Goal: Task Accomplishment & Management: Complete application form

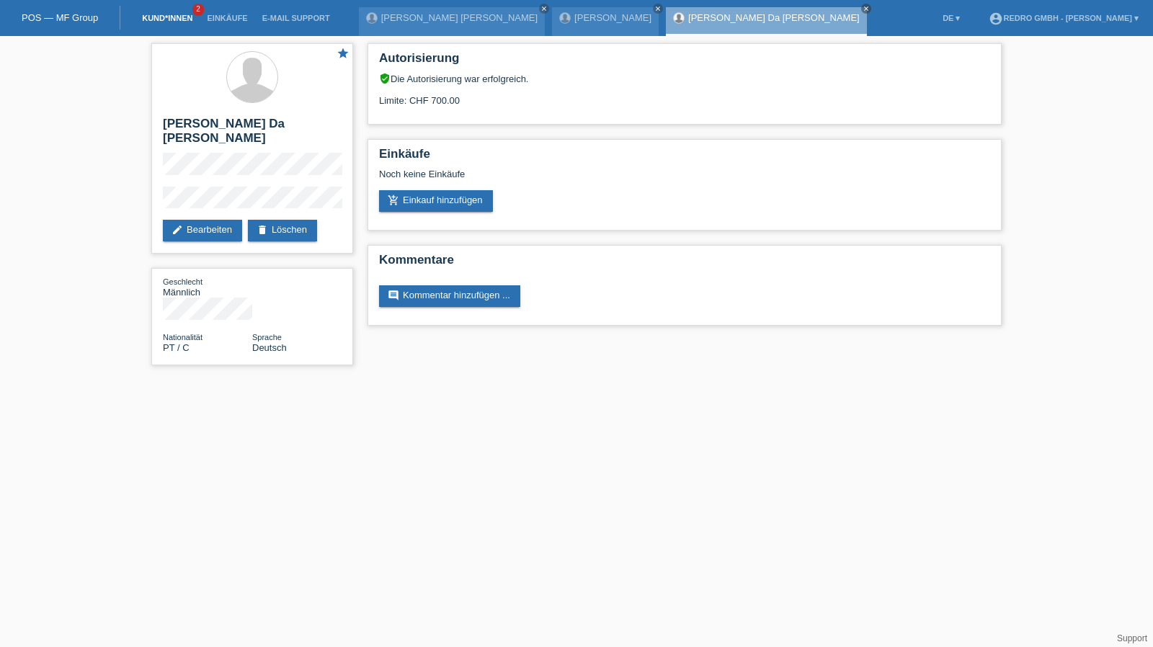
click at [155, 19] on link "Kund*innen" at bounding box center [167, 18] width 65 height 9
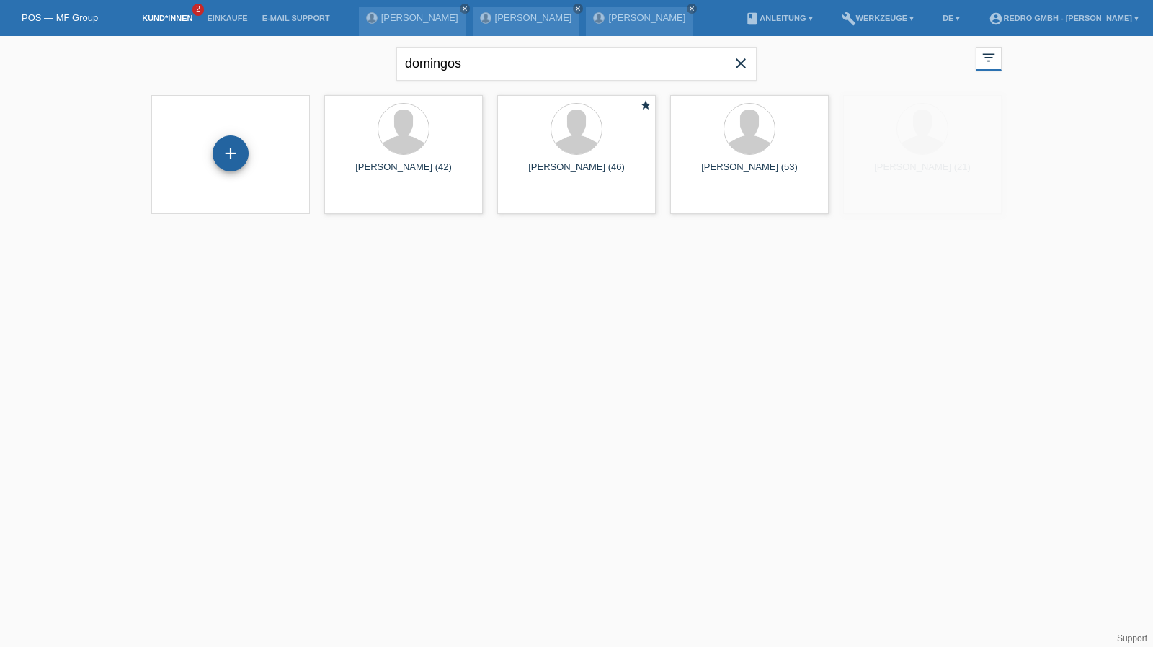
click at [223, 155] on div "+" at bounding box center [231, 153] width 36 height 36
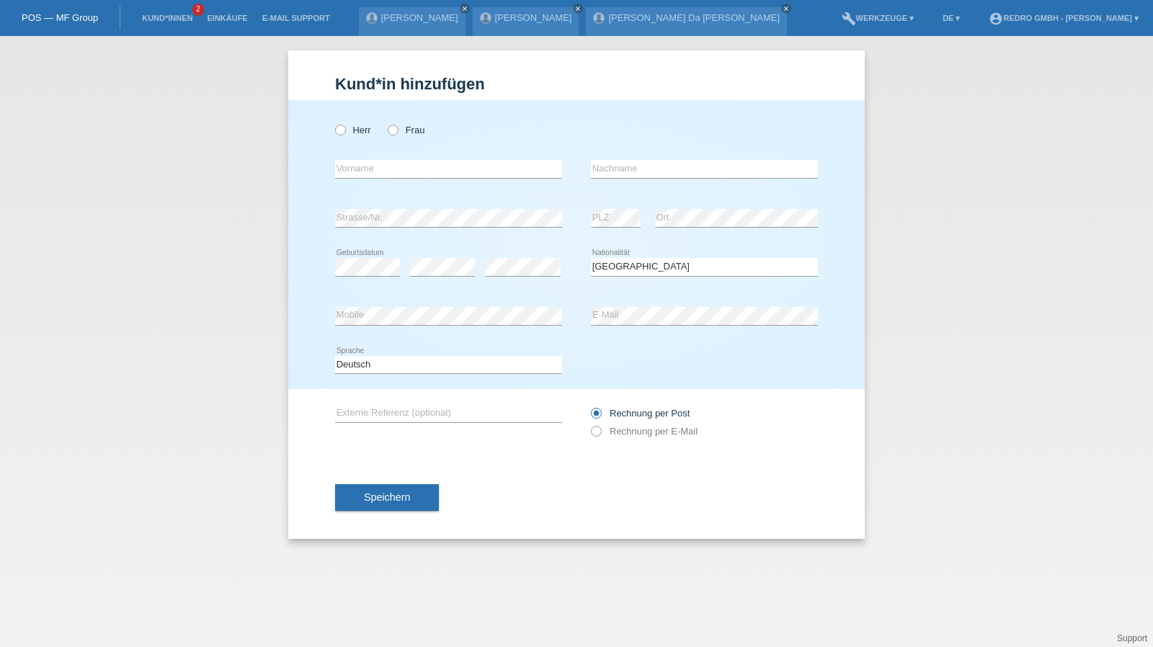
click at [365, 511] on div "Speichern" at bounding box center [576, 498] width 483 height 84
click at [368, 497] on span "Speichern" at bounding box center [387, 497] width 46 height 12
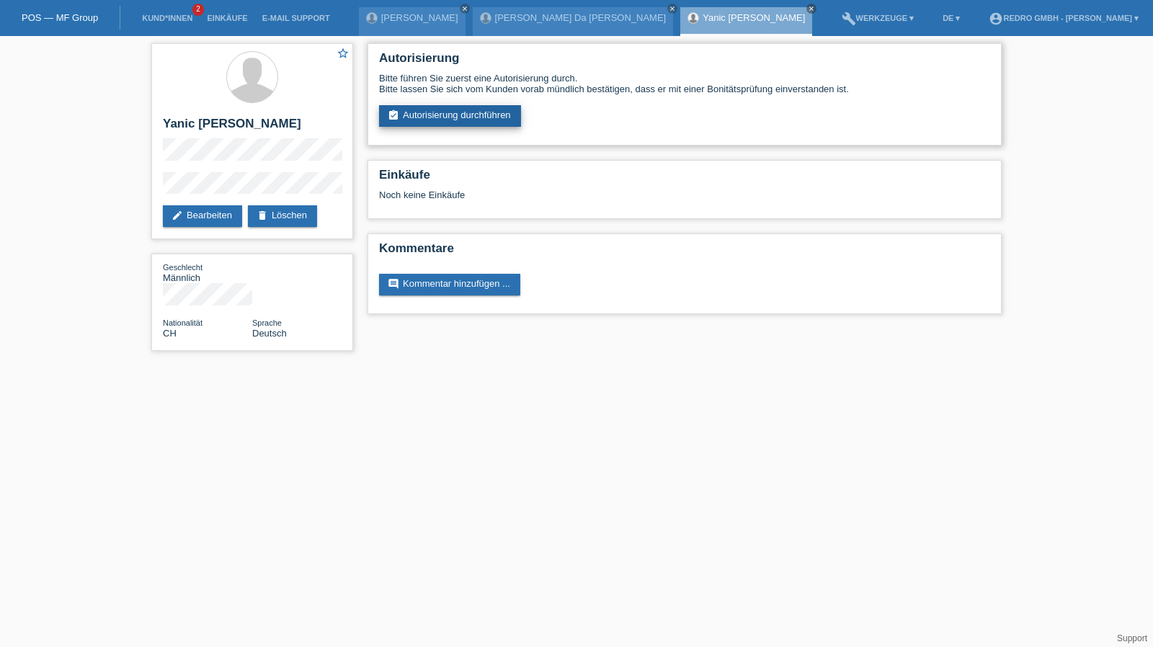
click at [455, 123] on link "assignment_turned_in Autorisierung durchführen" at bounding box center [450, 116] width 142 height 22
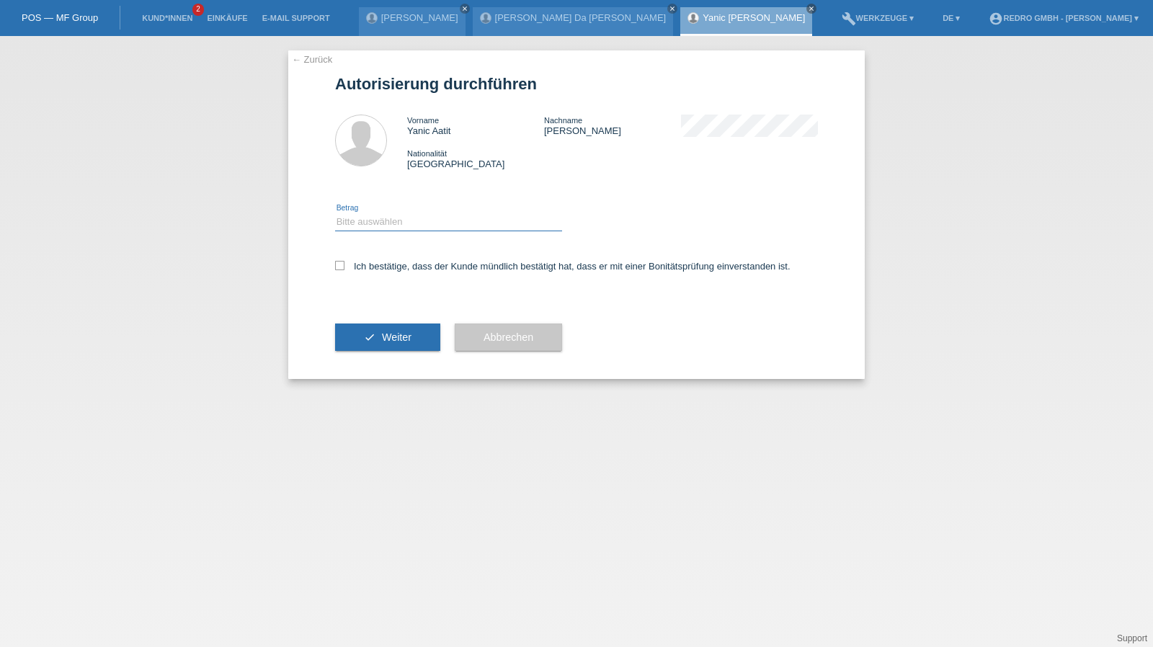
click at [396, 227] on select "Bitte auswählen CHF 1.00 - CHF 499.00 CHF 500.00 - CHF 1'999.00 CHF 2'000.00 - …" at bounding box center [448, 221] width 227 height 17
select select "1"
click at [335, 213] on select "Bitte auswählen CHF 1.00 - CHF 499.00 CHF 500.00 - CHF 1'999.00 CHF 2'000.00 - …" at bounding box center [448, 221] width 227 height 17
click at [366, 267] on label "Ich bestätige, dass der Kunde mündlich bestätigt hat, dass er mit einer Bonität…" at bounding box center [562, 266] width 455 height 11
click at [344, 267] on input "Ich bestätige, dass der Kunde mündlich bestätigt hat, dass er mit einer Bonität…" at bounding box center [339, 265] width 9 height 9
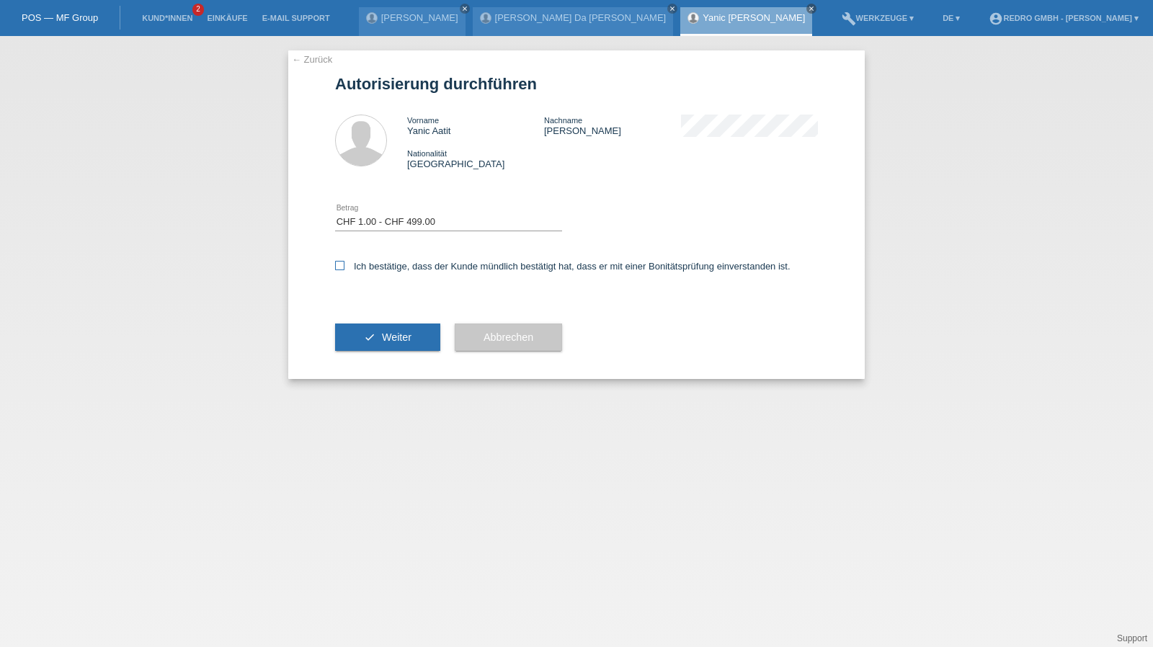
checkbox input "true"
click at [358, 331] on button "check Weiter" at bounding box center [387, 337] width 105 height 27
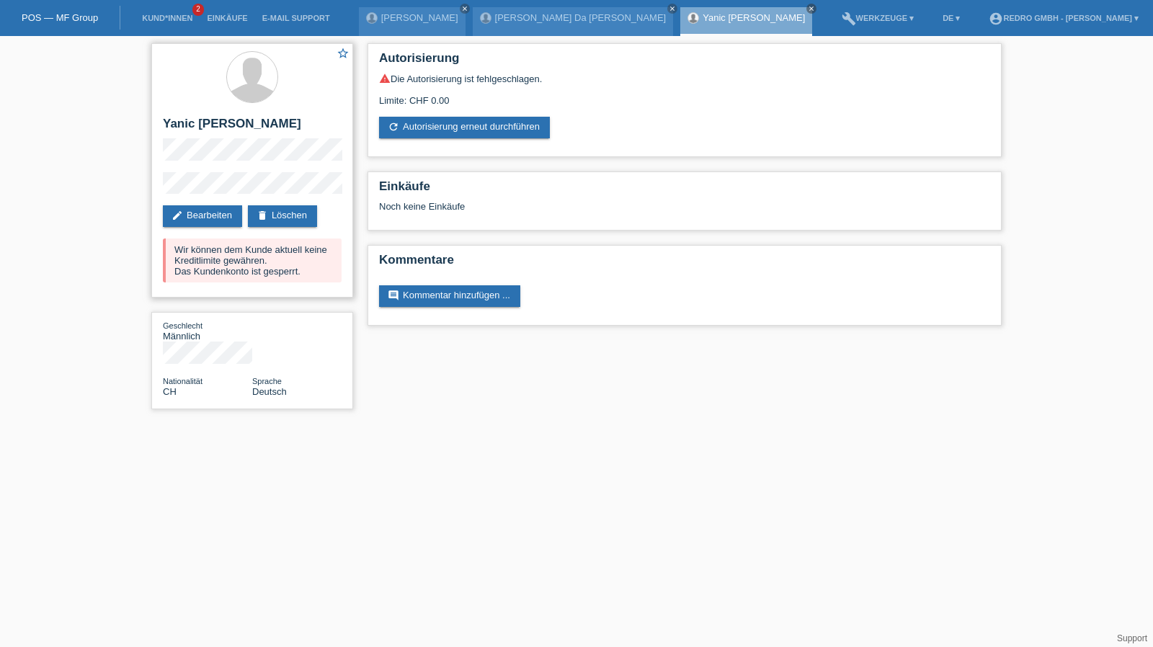
click at [252, 125] on h2 "Yanic [PERSON_NAME]" at bounding box center [252, 128] width 179 height 22
copy h2 "[PERSON_NAME]"
click at [186, 18] on link "Kund*innen" at bounding box center [167, 18] width 65 height 9
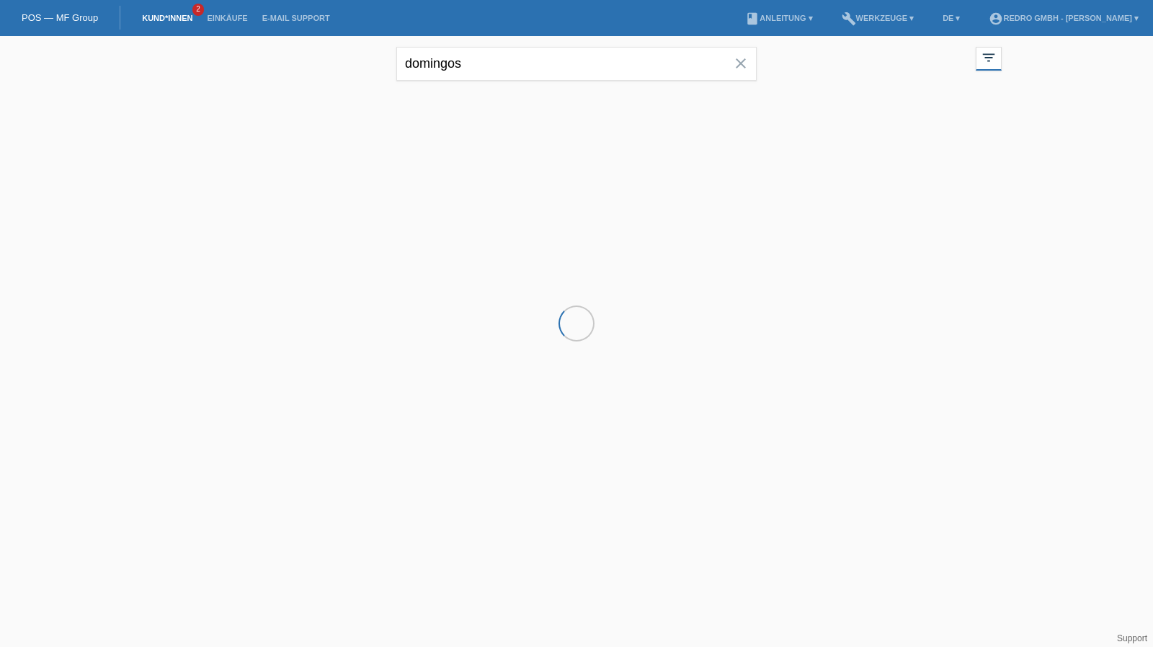
click at [481, 60] on input "domingos" at bounding box center [576, 64] width 360 height 34
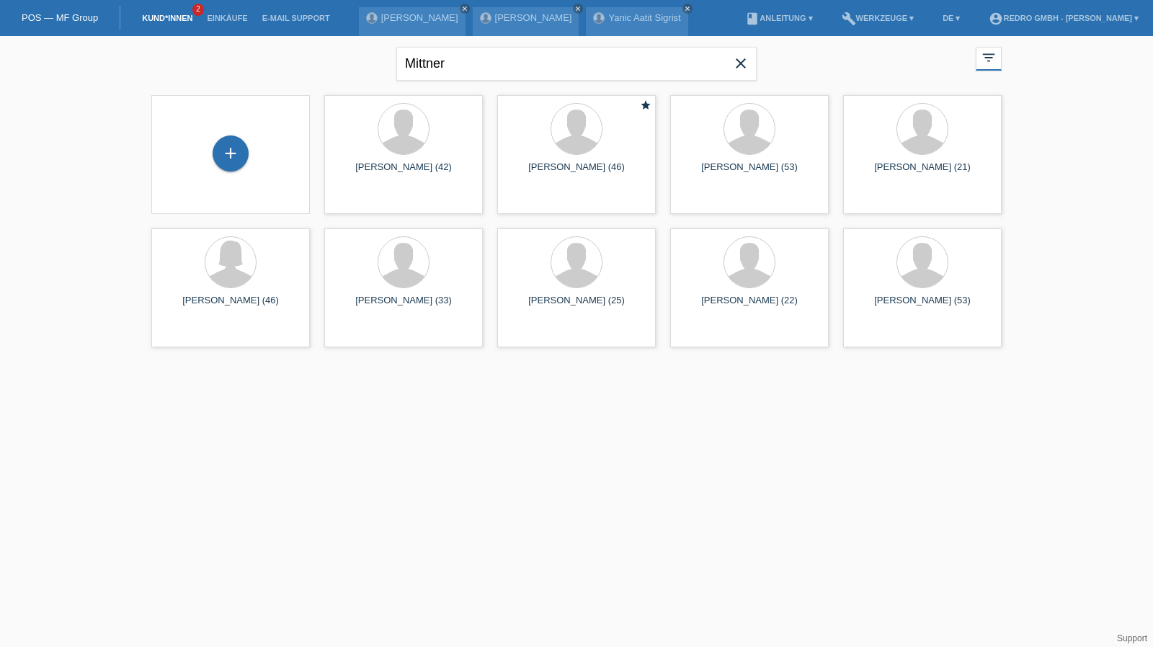
type input "Mittner"
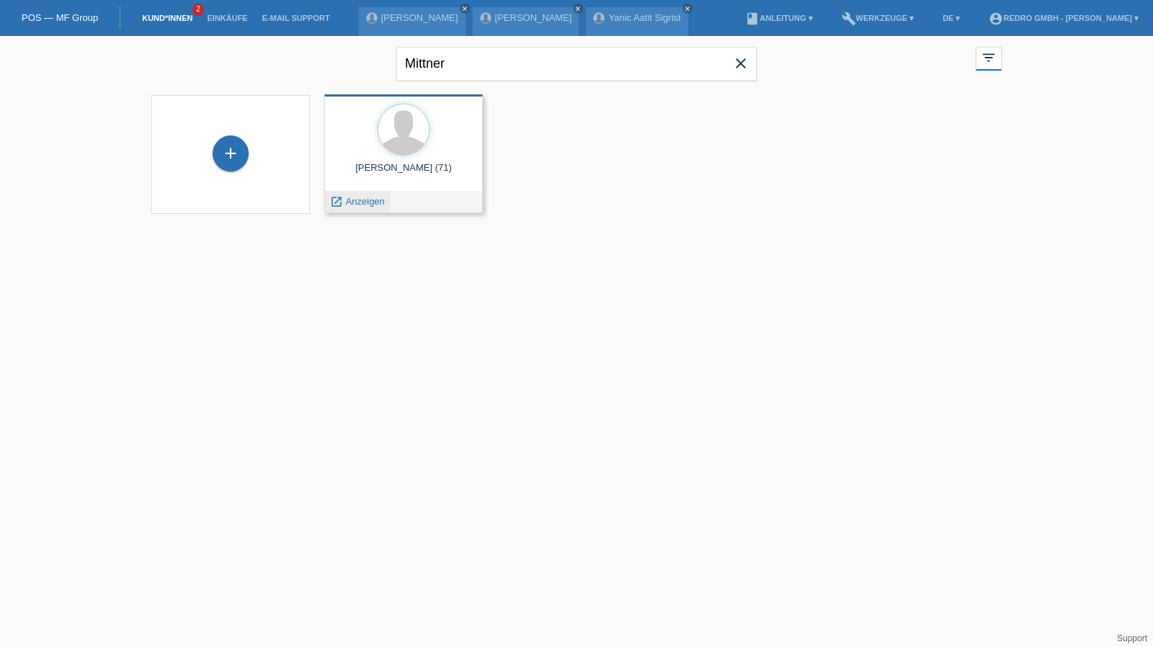
click at [357, 198] on span "Anzeigen" at bounding box center [365, 201] width 39 height 11
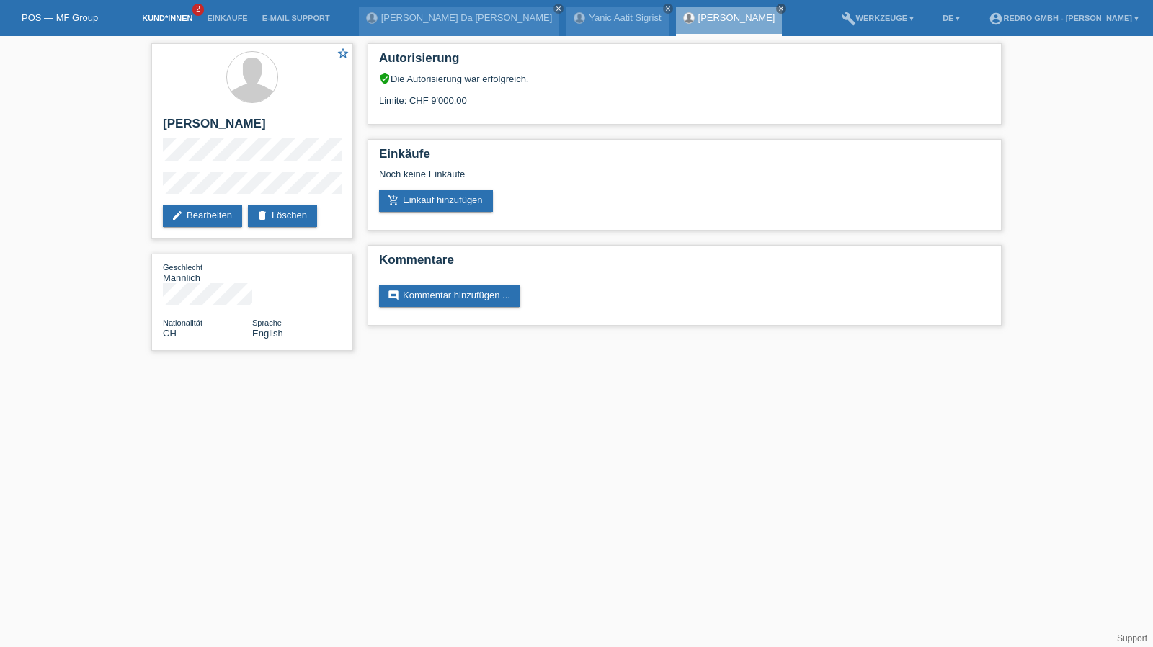
click at [163, 22] on link "Kund*innen" at bounding box center [167, 18] width 65 height 9
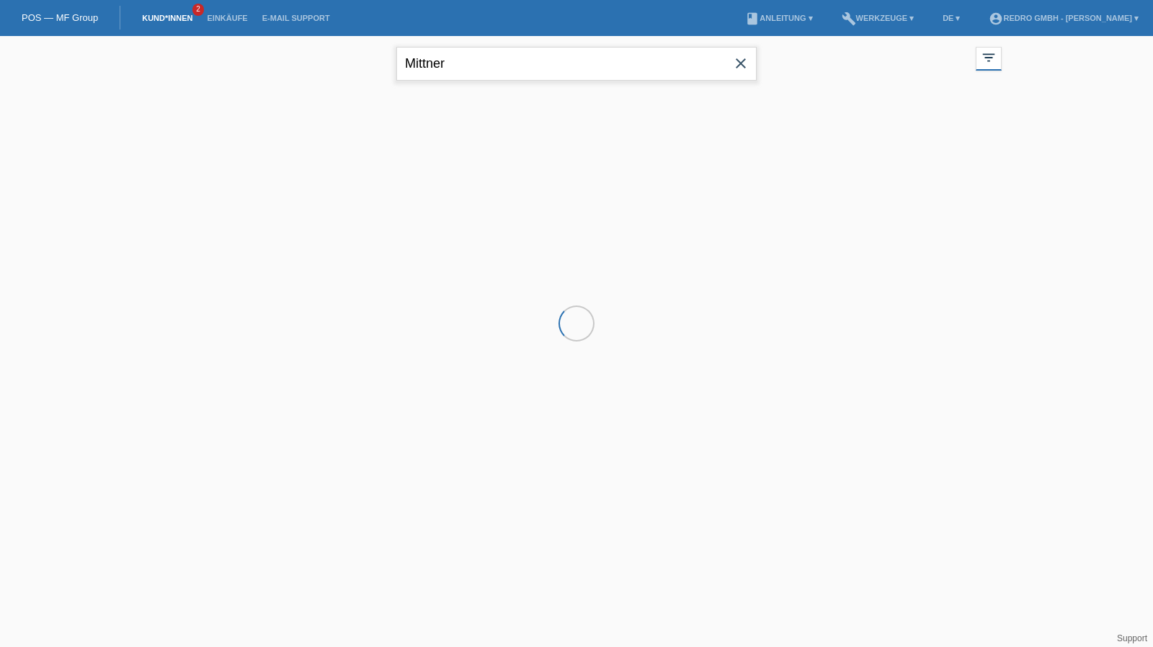
click at [545, 76] on input "Mittner" at bounding box center [576, 64] width 360 height 34
paste input "Kroppach"
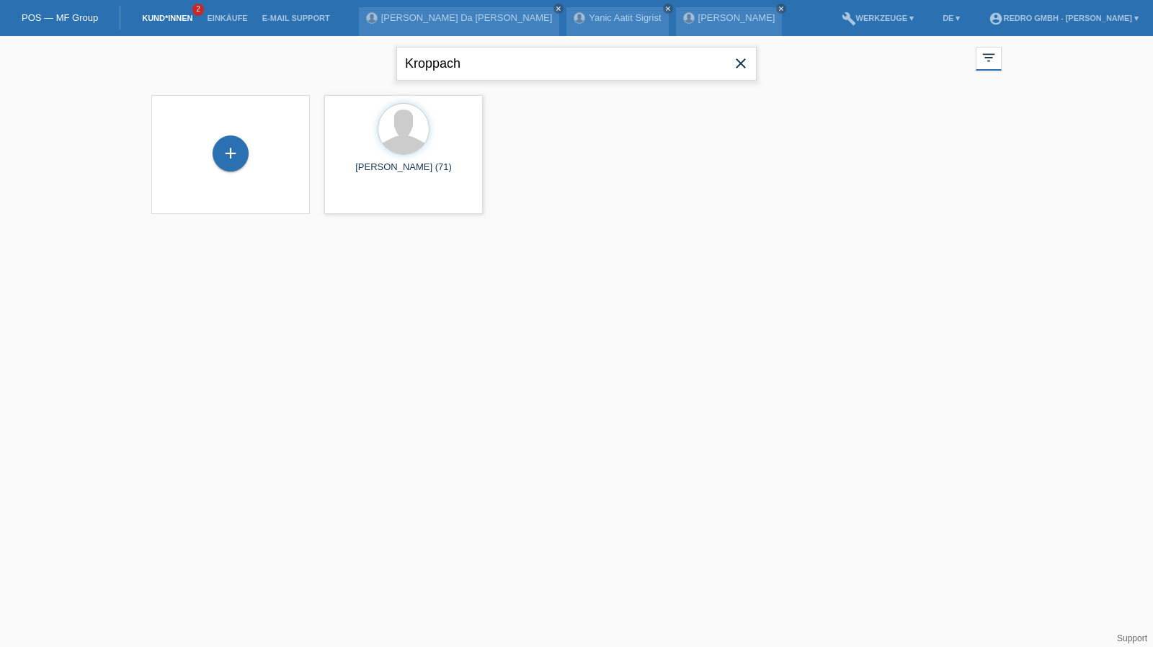
type input "Kroppach"
click at [355, 200] on span "Anzeigen" at bounding box center [365, 201] width 39 height 11
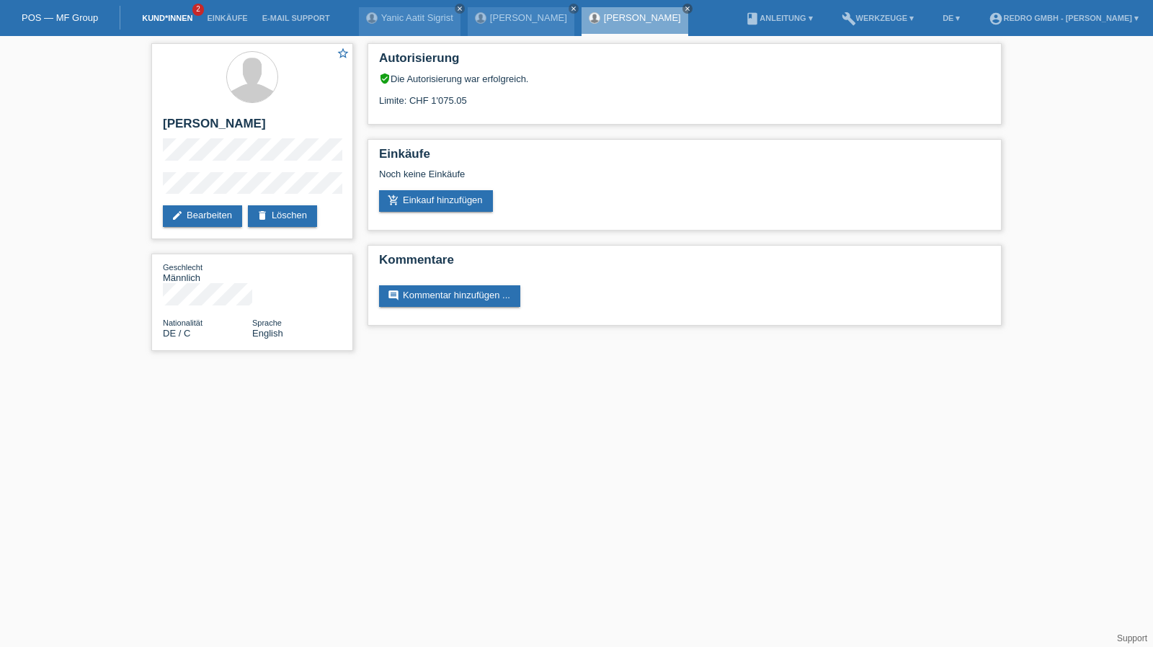
click at [169, 15] on link "Kund*innen" at bounding box center [167, 18] width 65 height 9
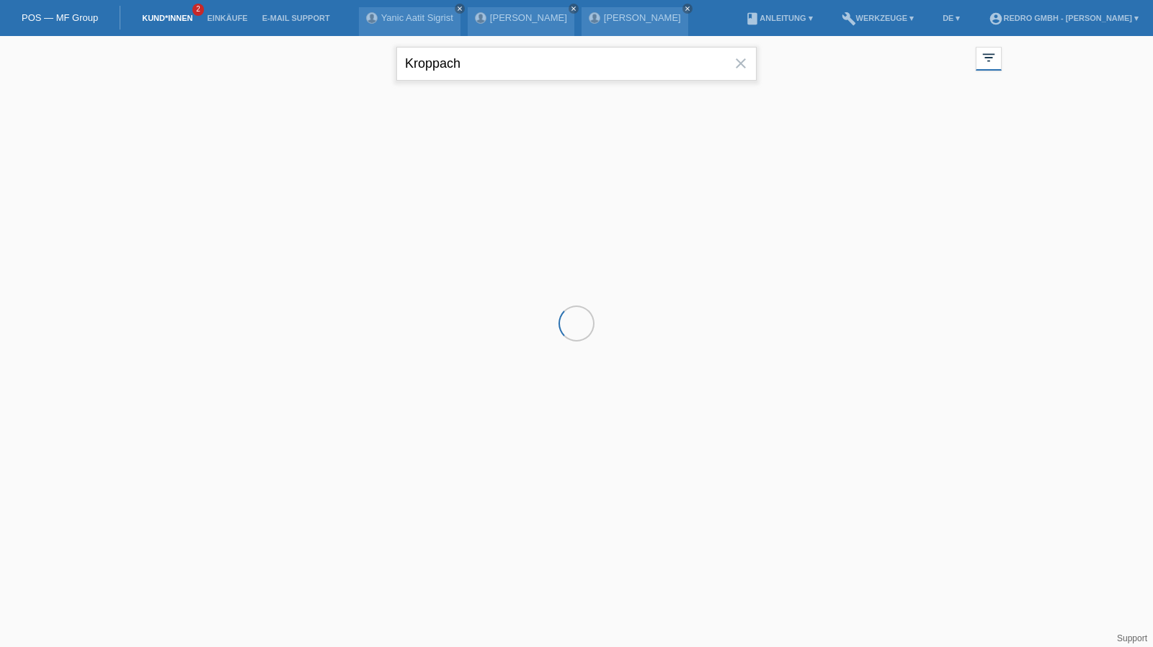
click at [515, 63] on input "Kroppach" at bounding box center [576, 64] width 360 height 34
paste input "iefer"
type input "Kiefer"
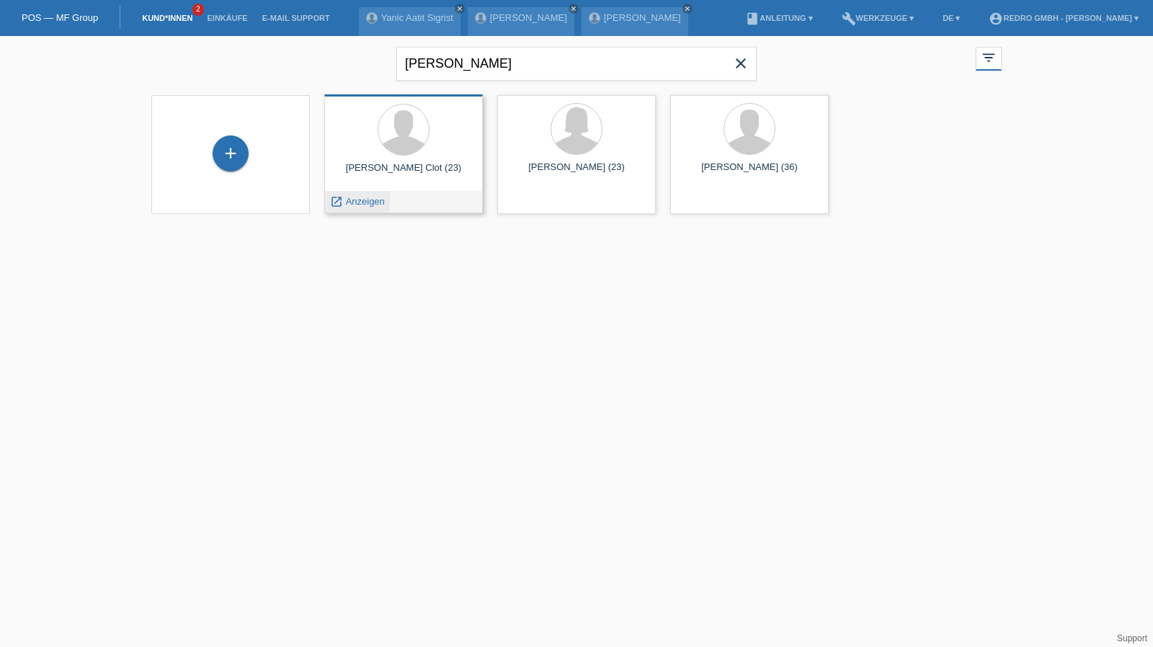
click at [362, 201] on span "Anzeigen" at bounding box center [365, 201] width 39 height 11
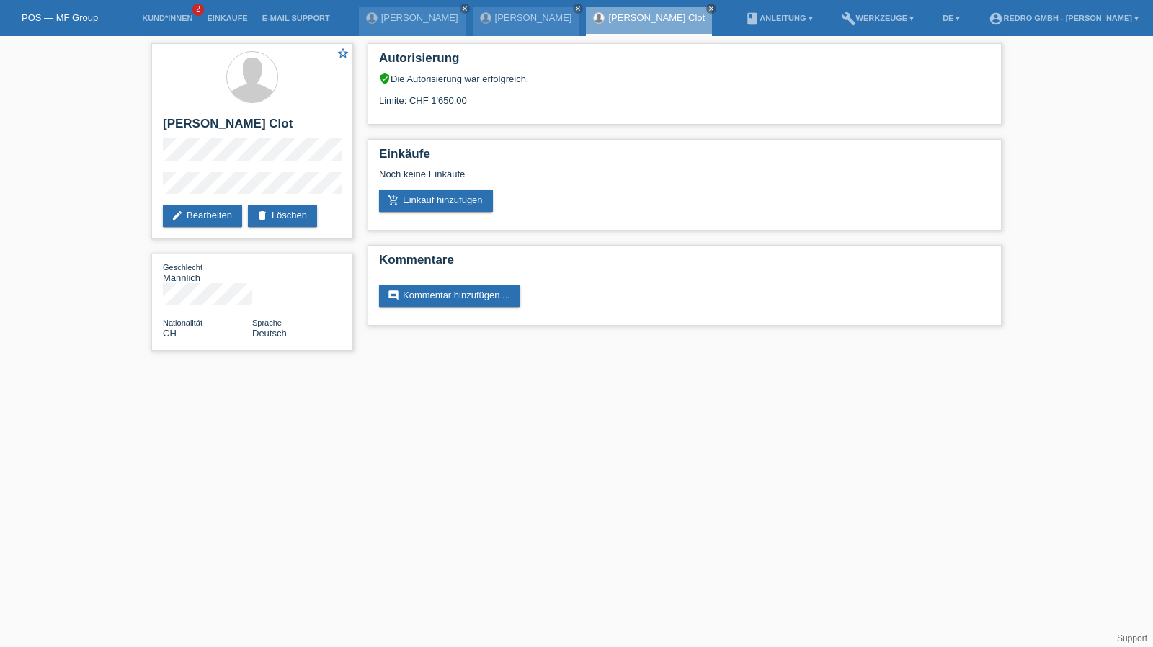
drag, startPoint x: 156, startPoint y: 14, endPoint x: 227, endPoint y: 32, distance: 73.4
click at [156, 14] on link "Kund*innen" at bounding box center [167, 18] width 65 height 9
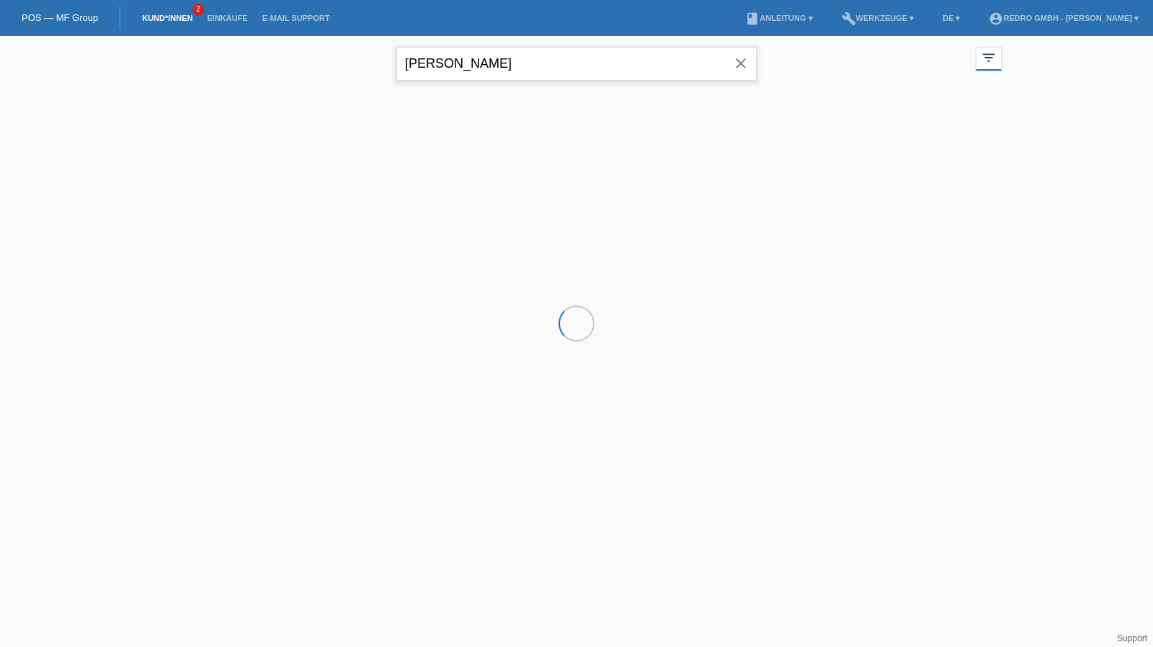
click at [486, 55] on input "[PERSON_NAME]" at bounding box center [576, 64] width 360 height 34
paste input "Aletovic"
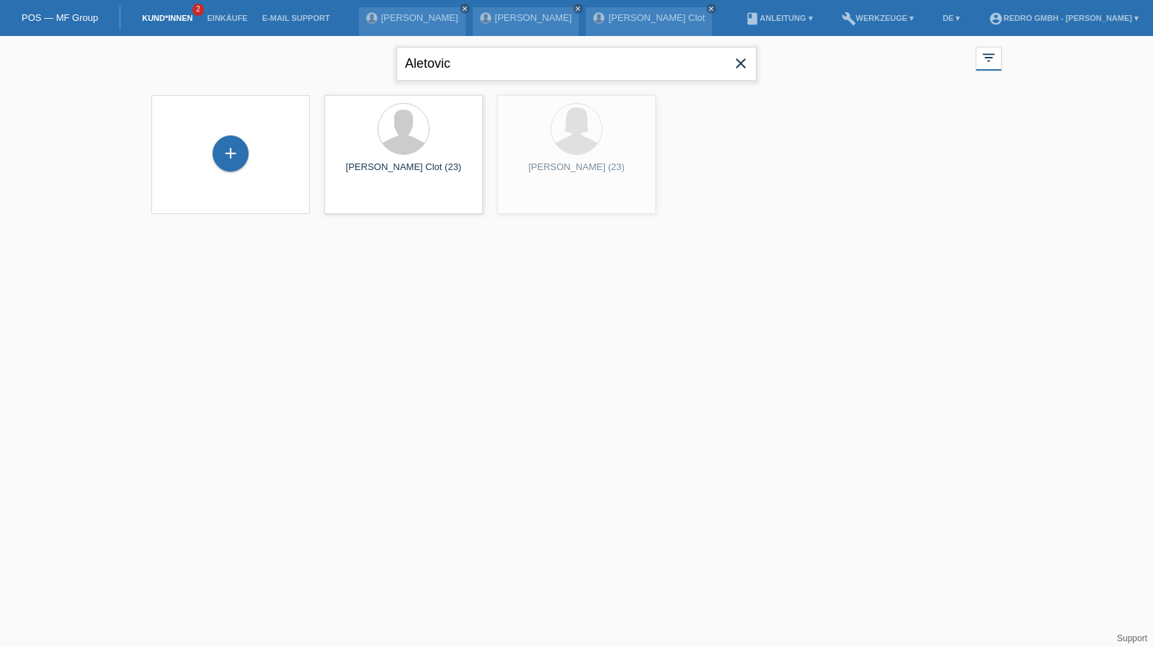
type input "Aletovic"
click at [377, 196] on span "Anzeigen" at bounding box center [365, 201] width 39 height 11
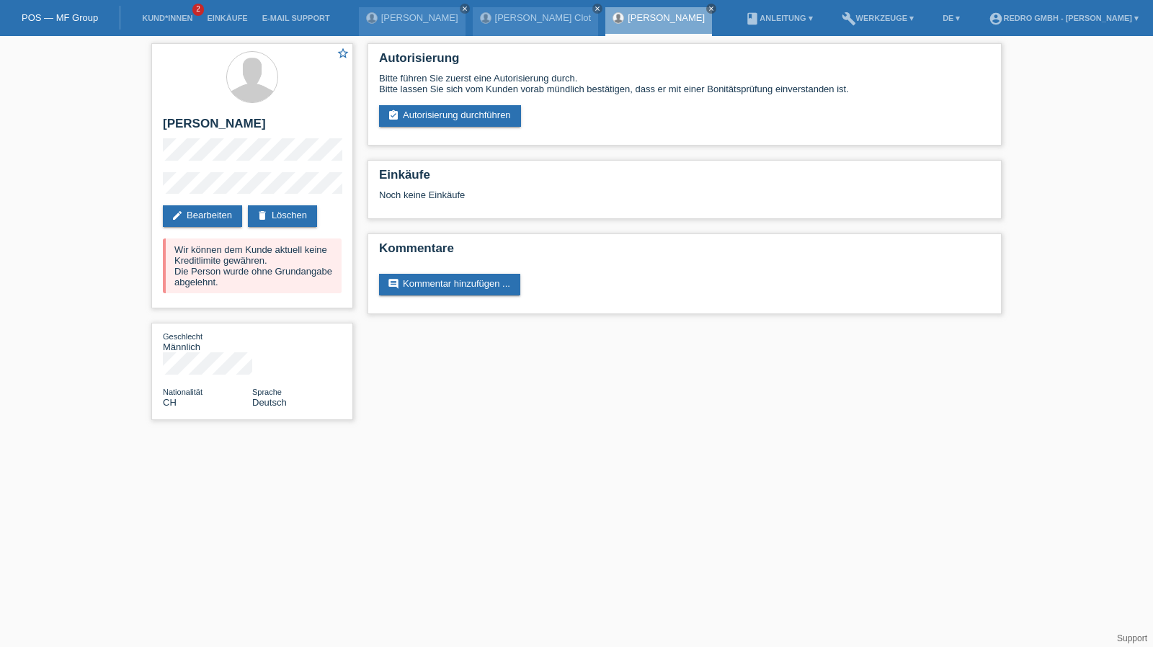
click at [163, 25] on li "Kund*innen 2" at bounding box center [167, 18] width 65 height 37
click at [163, 22] on link "Kund*innen" at bounding box center [167, 18] width 65 height 9
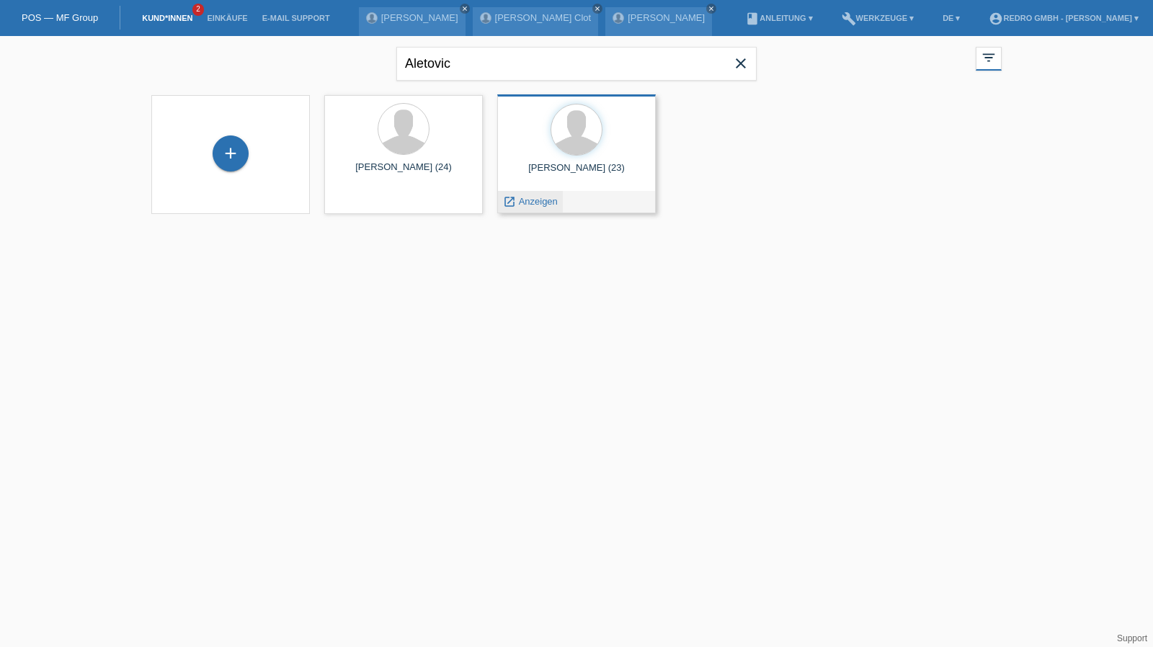
click at [541, 200] on span "Anzeigen" at bounding box center [538, 201] width 39 height 11
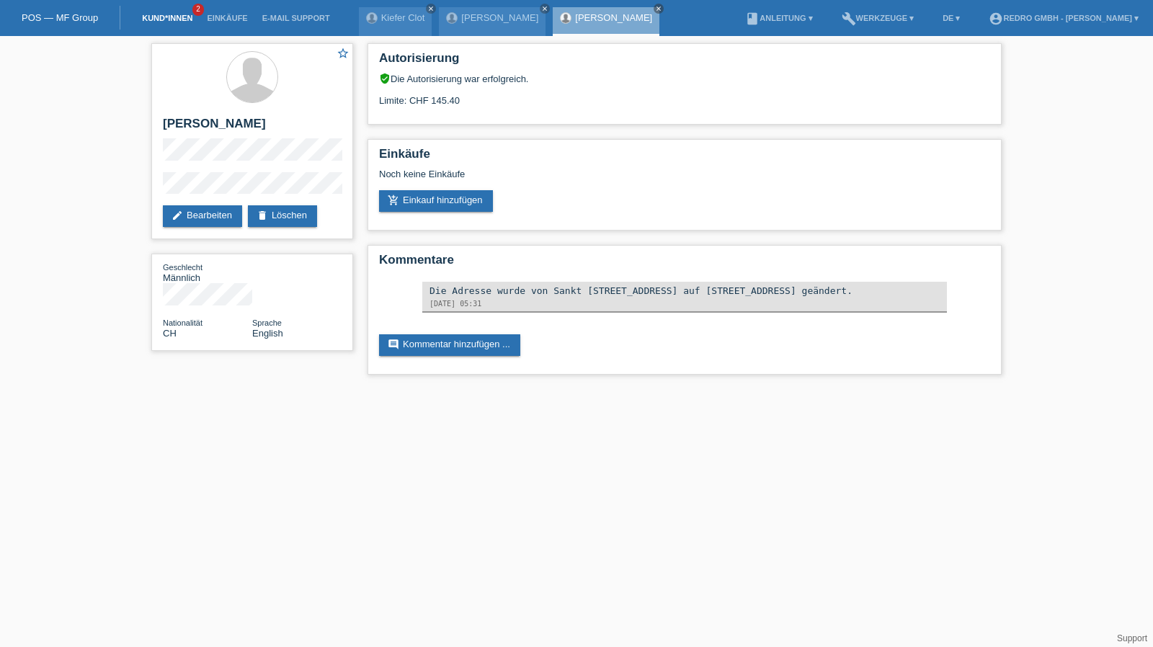
click at [177, 17] on link "Kund*innen" at bounding box center [167, 18] width 65 height 9
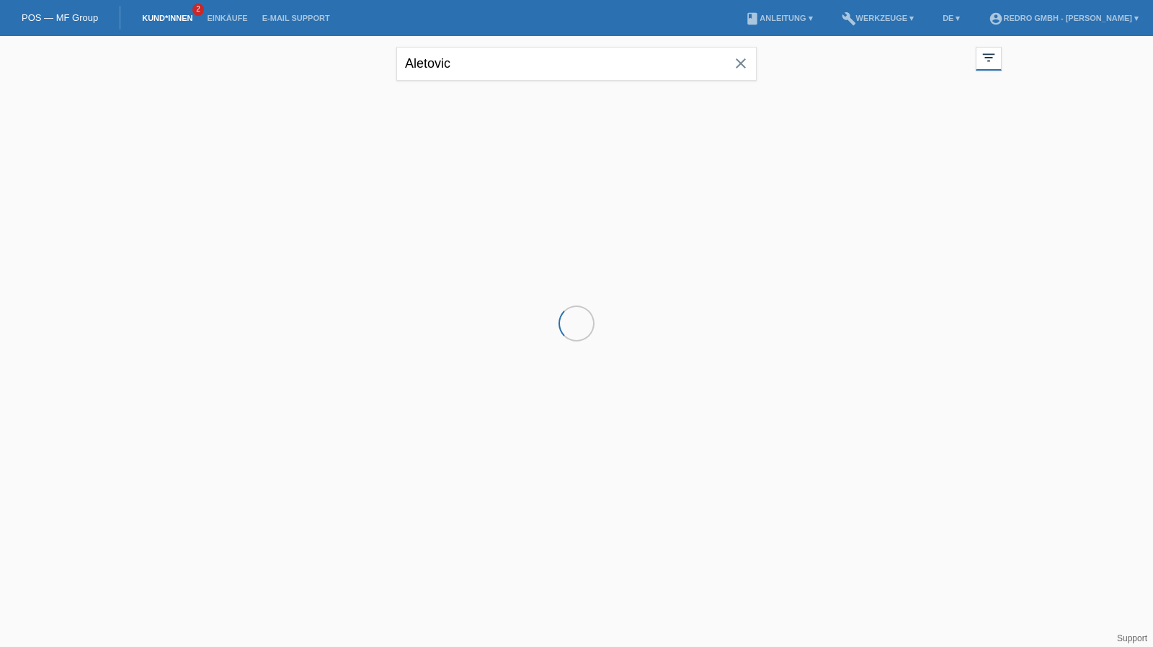
click at [448, 63] on input "Aletovic" at bounding box center [576, 64] width 360 height 34
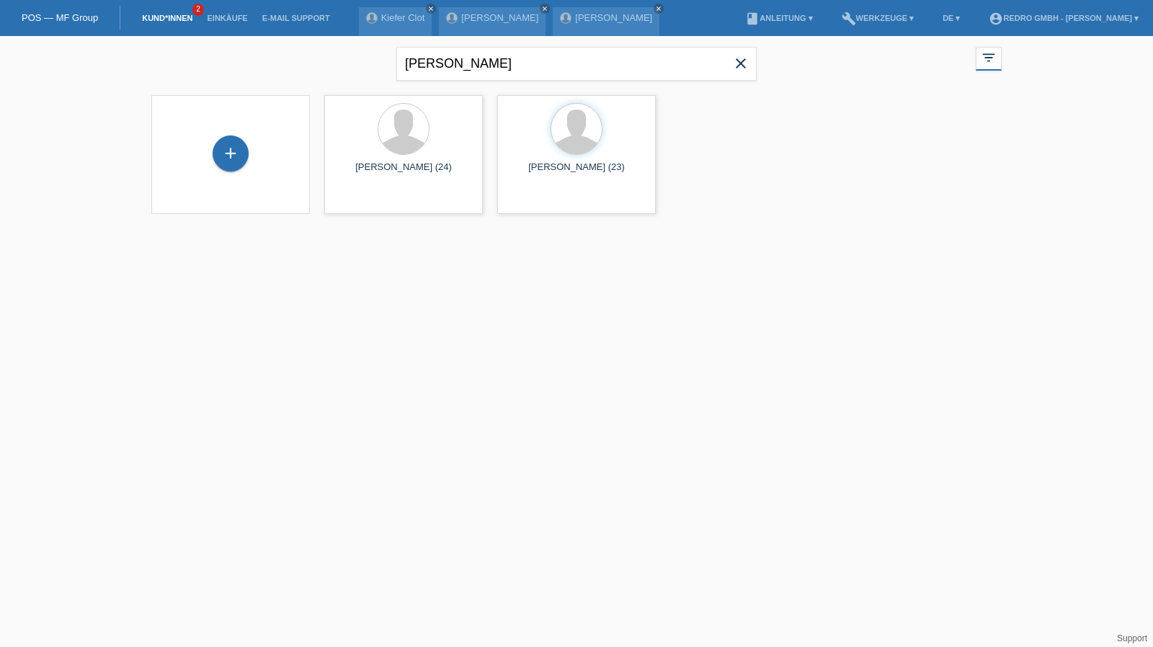
type input "[PERSON_NAME]"
click at [520, 200] on span "Anzeigen" at bounding box center [538, 201] width 39 height 11
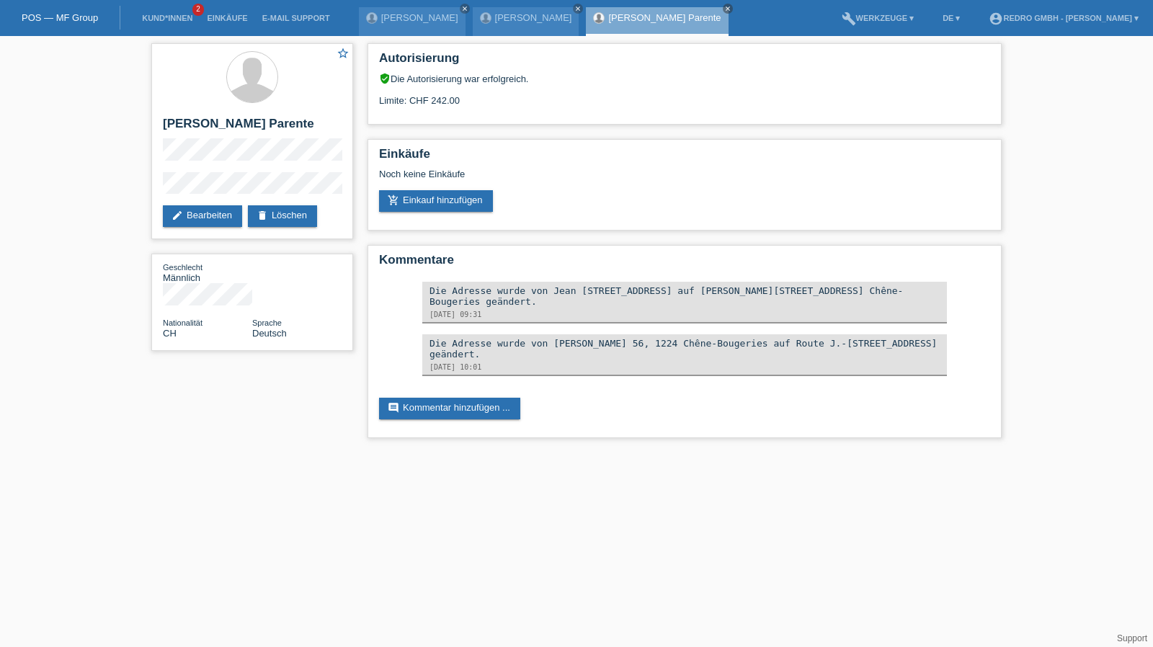
click at [183, 26] on li "Kund*innen 2" at bounding box center [167, 18] width 65 height 37
click at [182, 19] on link "Kund*innen" at bounding box center [167, 18] width 65 height 9
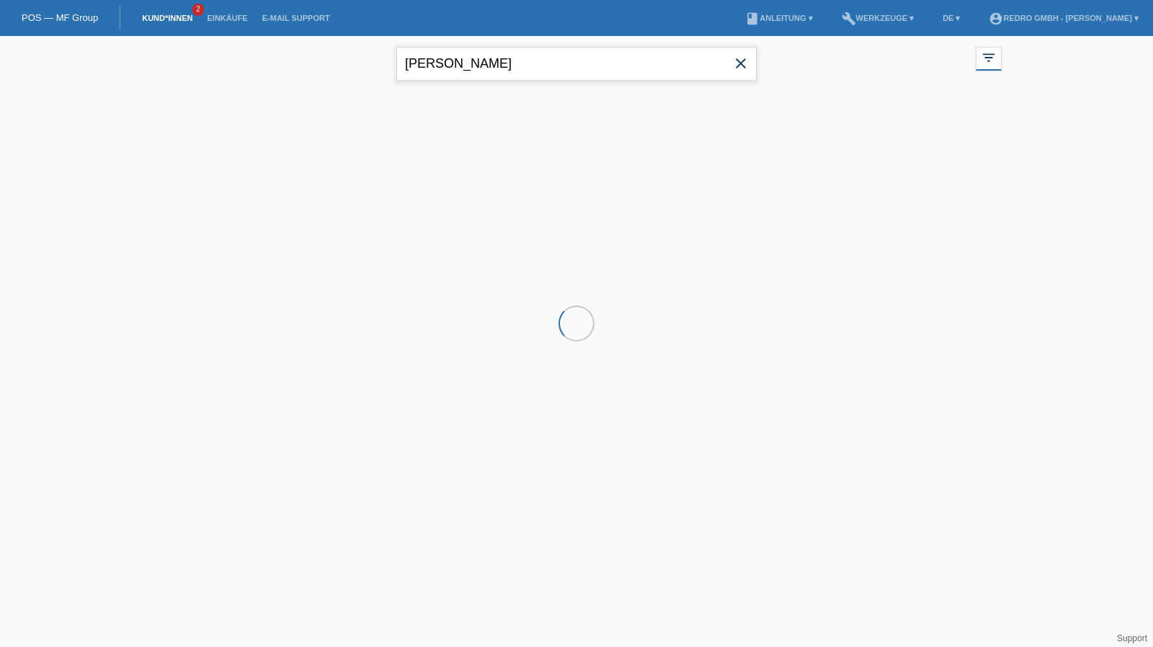
click at [579, 67] on input "Nieto" at bounding box center [576, 64] width 360 height 34
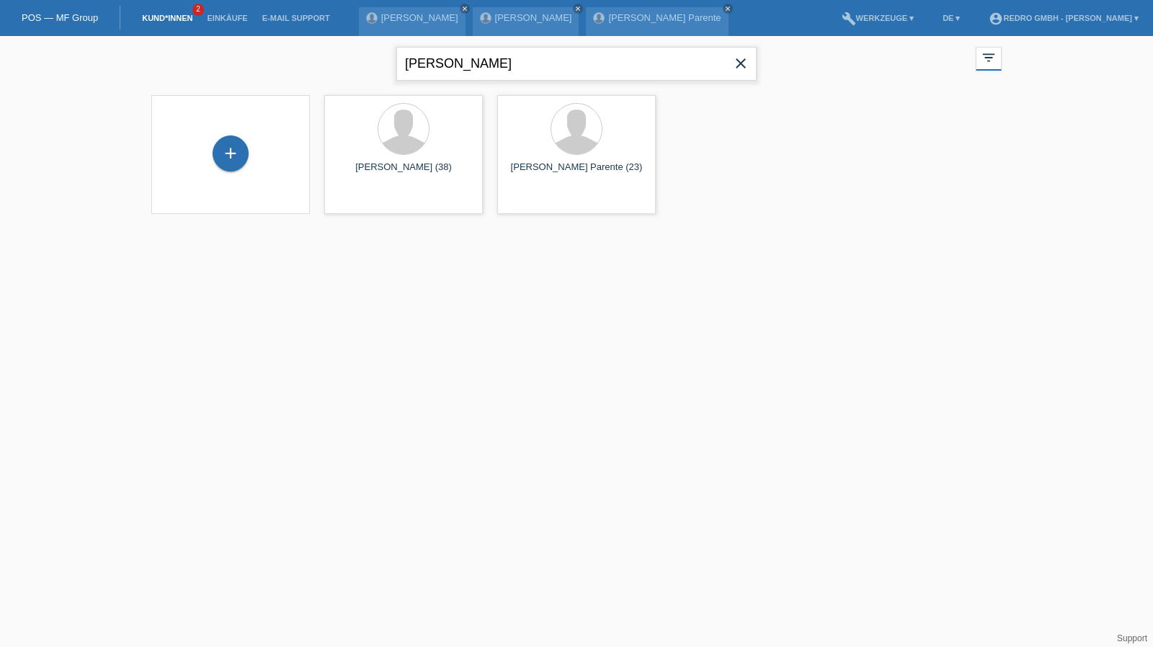
type input "kurek"
click at [360, 203] on span "Anzeigen" at bounding box center [365, 201] width 39 height 11
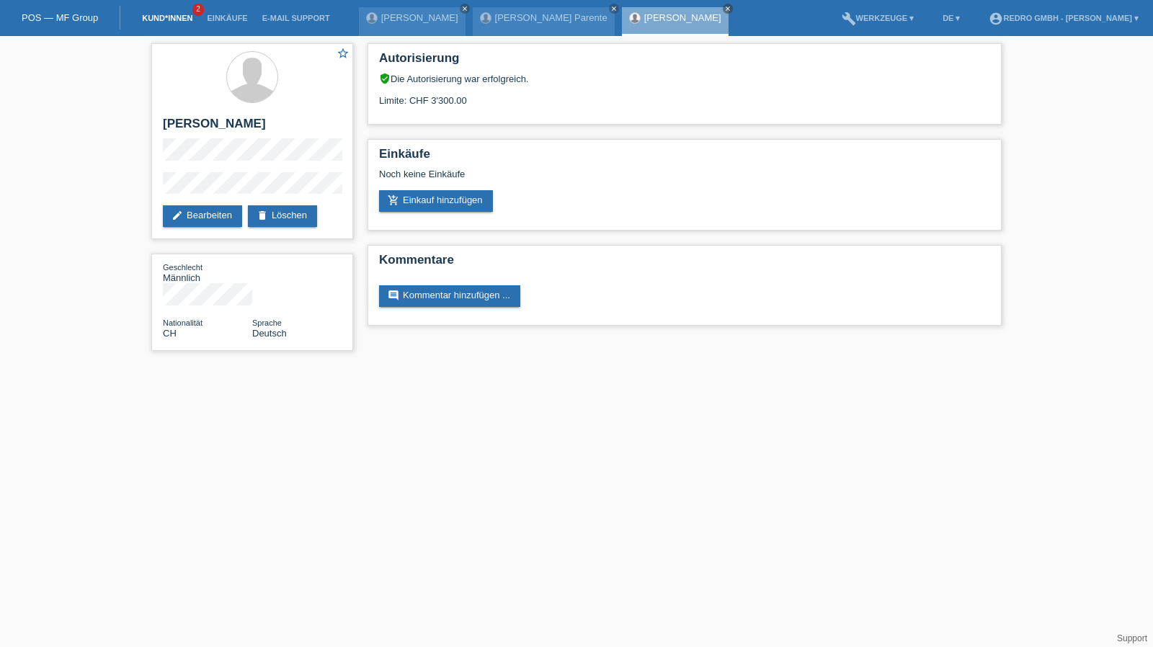
click at [170, 17] on link "Kund*innen" at bounding box center [167, 18] width 65 height 9
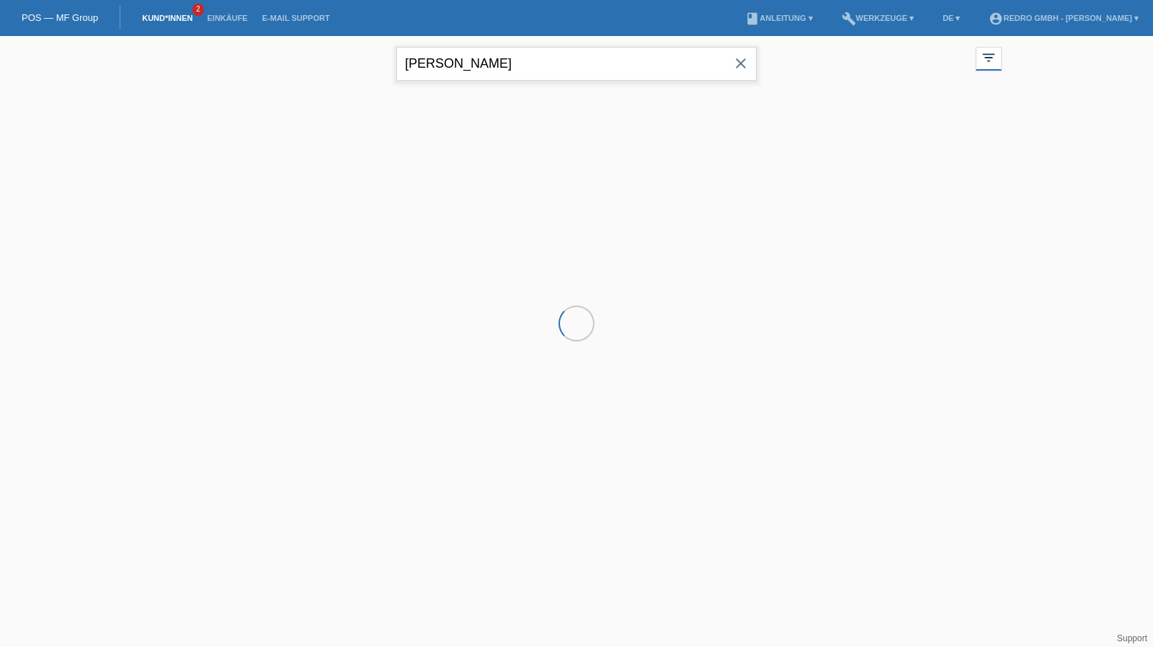
click at [499, 68] on input "[PERSON_NAME]" at bounding box center [576, 64] width 360 height 34
paste input "Preuss"
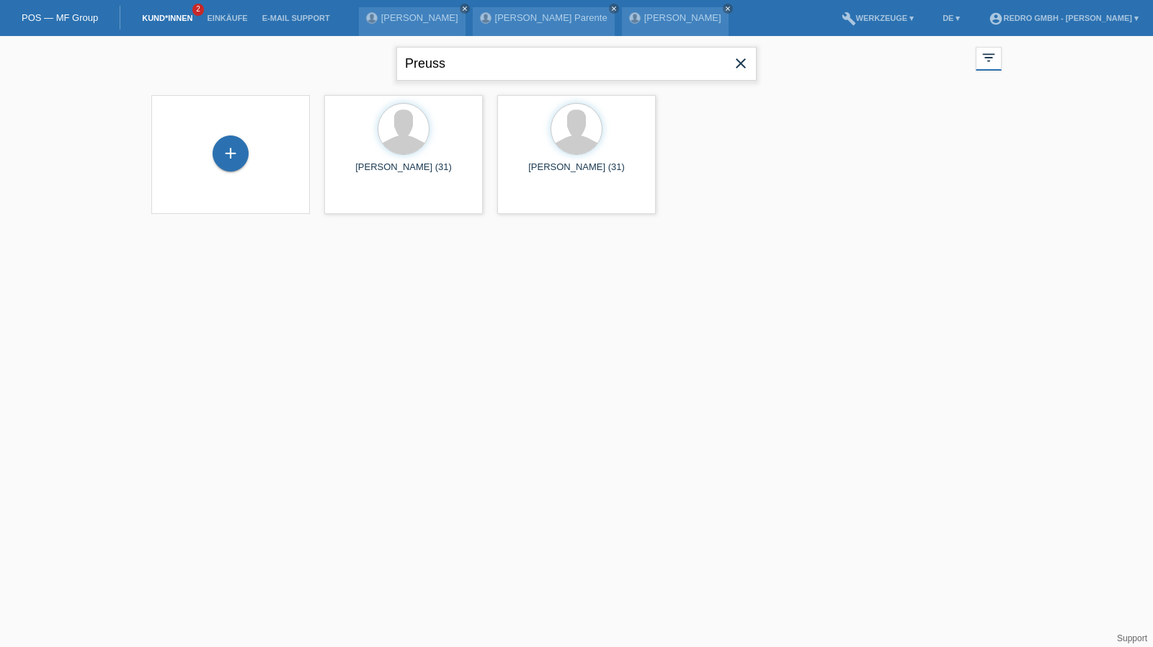
type input "Preuss"
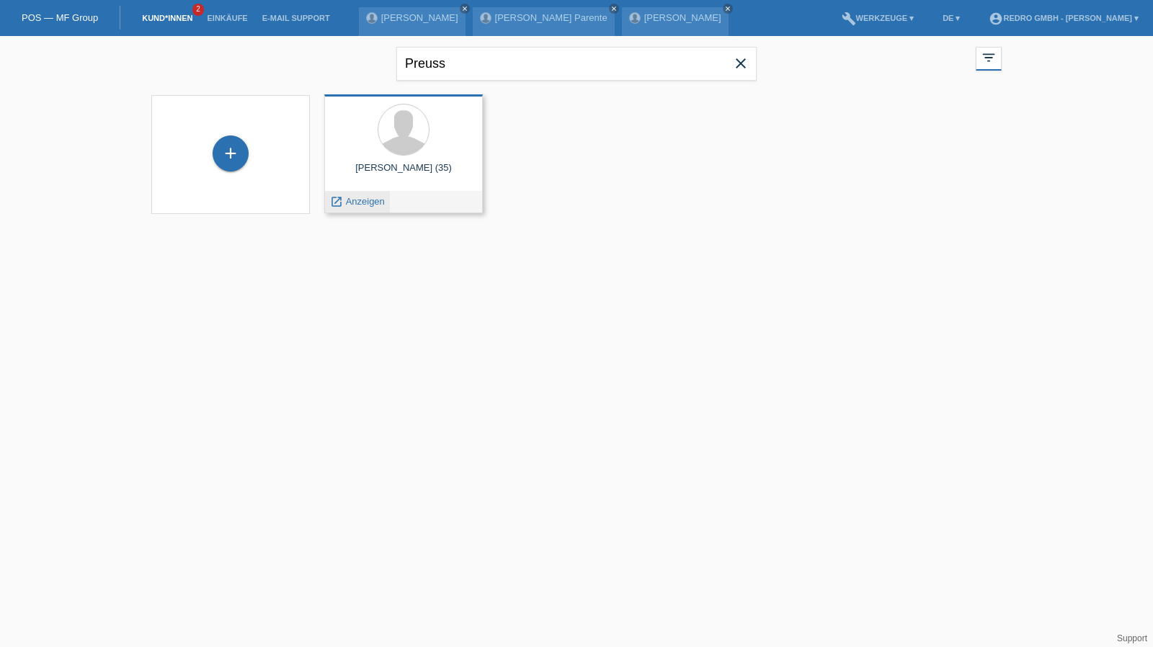
click at [352, 201] on span "Anzeigen" at bounding box center [365, 201] width 39 height 11
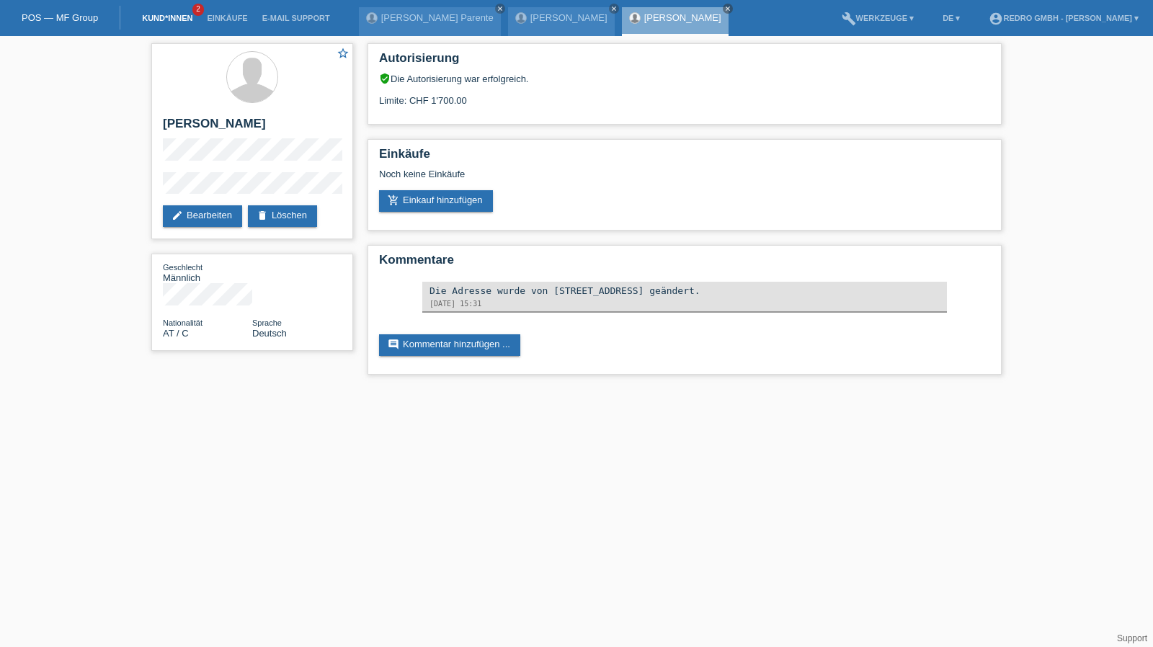
click at [187, 22] on link "Kund*innen" at bounding box center [167, 18] width 65 height 9
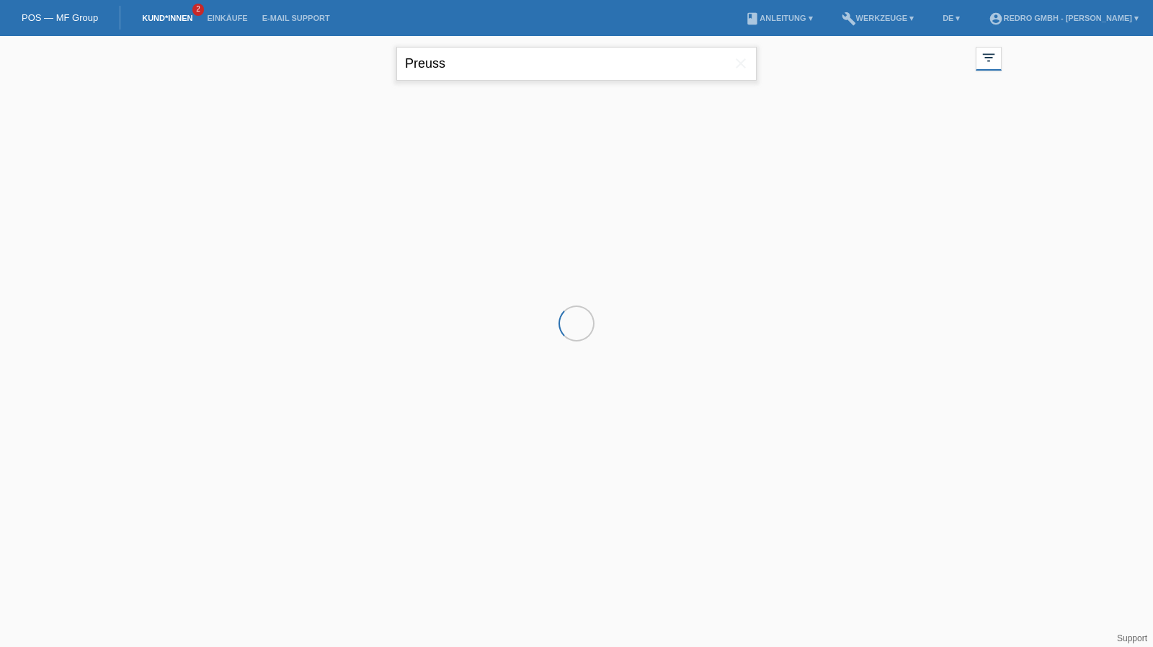
click at [538, 70] on input "Preuss" at bounding box center [576, 64] width 360 height 34
paste input "Sagnon"
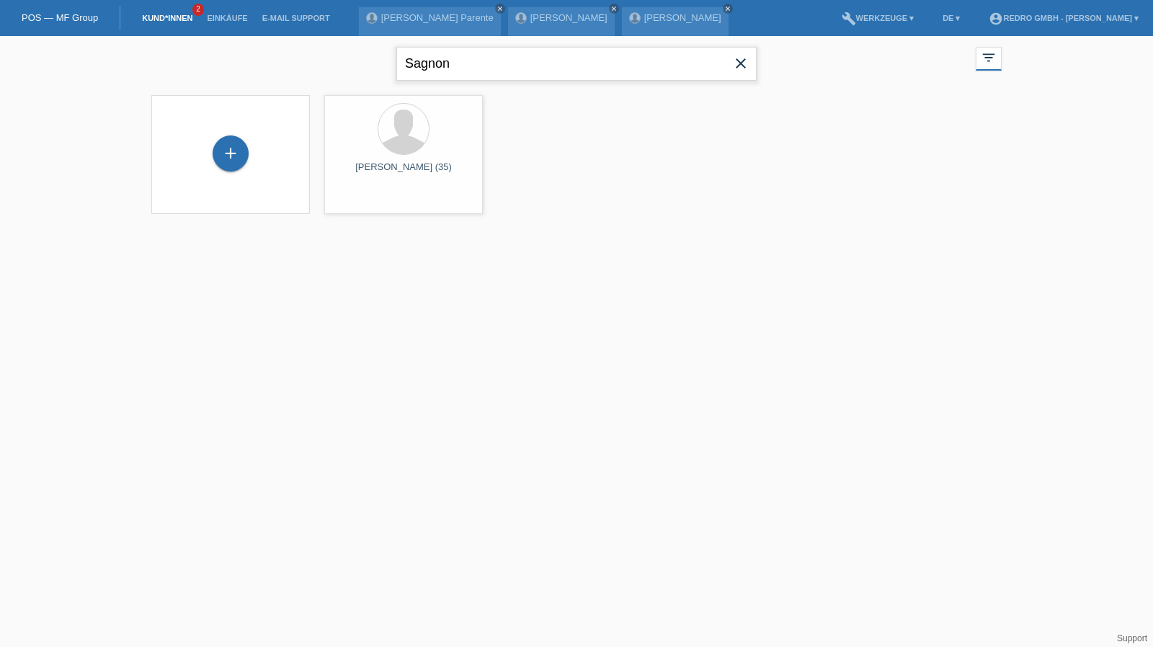
type input "Sagnon"
click at [239, 143] on div "+" at bounding box center [231, 153] width 36 height 36
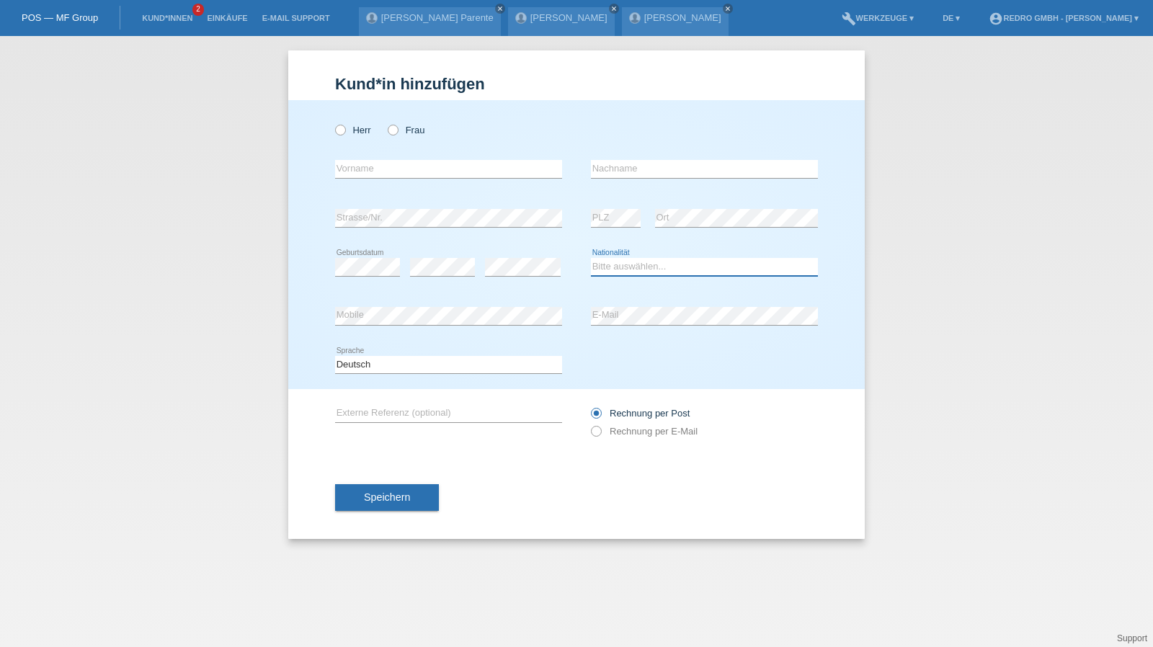
click at [643, 265] on select "Bitte auswählen... Schweiz Deutschland Liechtenstein Österreich ------------ Af…" at bounding box center [704, 266] width 227 height 17
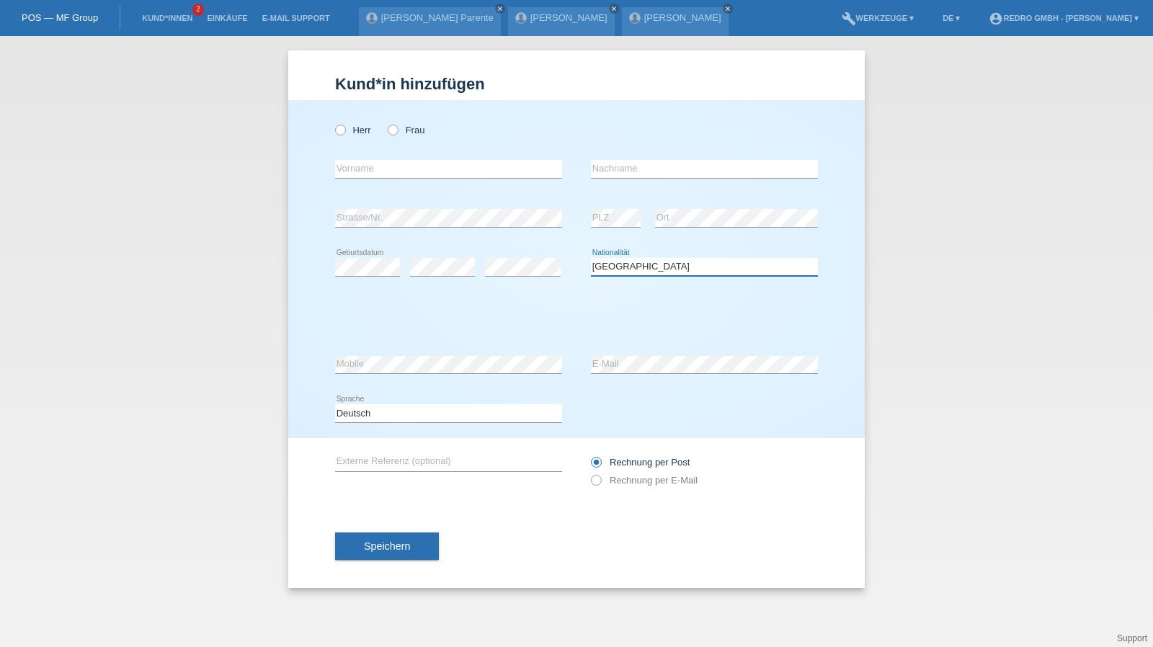
select select "XK"
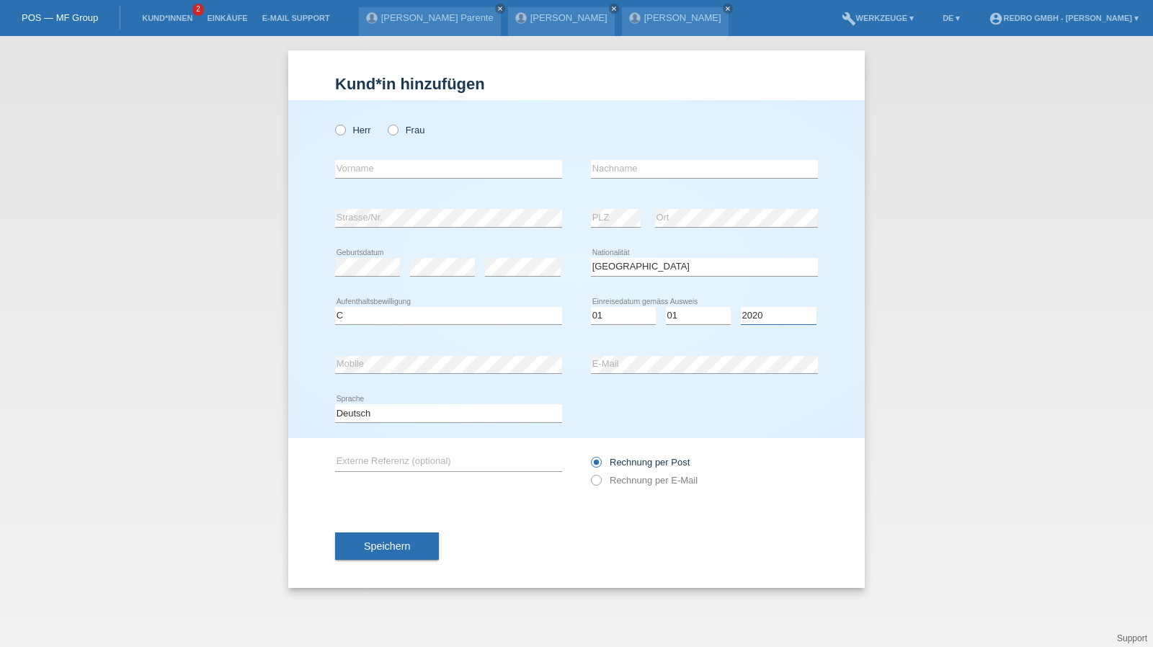
click at [755, 318] on select "Jahr 2025 2024 2023 2022 2021 2020 2019 2018 2017 2016 2015 2014 2013 2012 2011…" at bounding box center [779, 315] width 76 height 17
select select "2010"
click at [410, 551] on button "Speichern" at bounding box center [387, 546] width 104 height 27
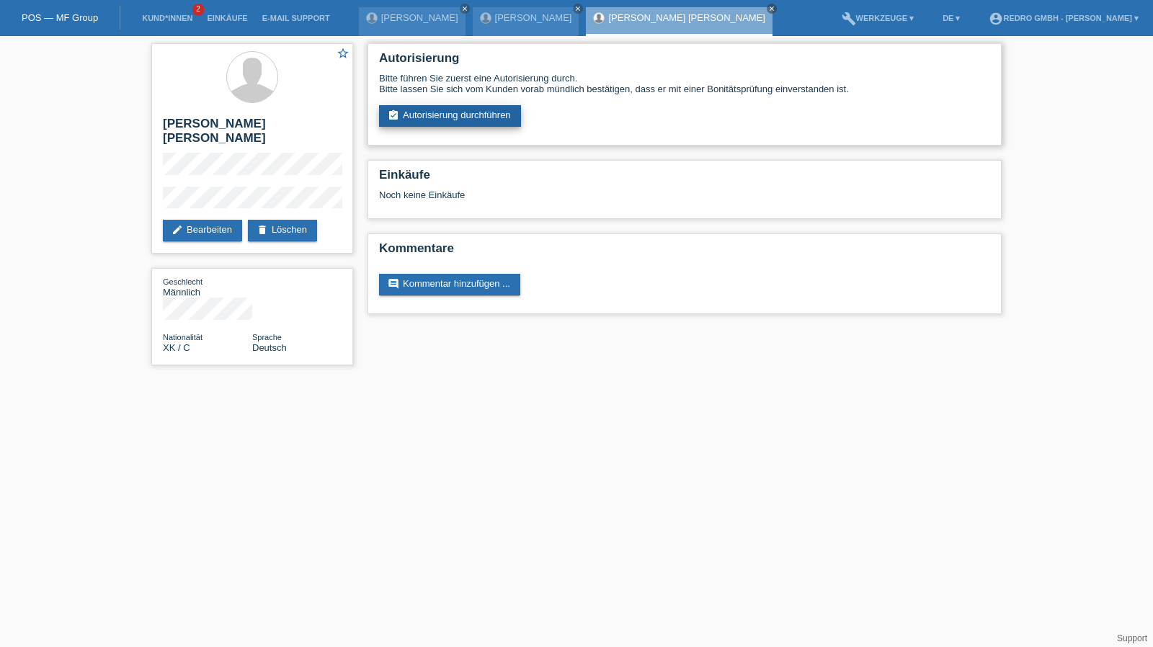
click at [446, 110] on link "assignment_turned_in Autorisierung durchführen" at bounding box center [450, 116] width 142 height 22
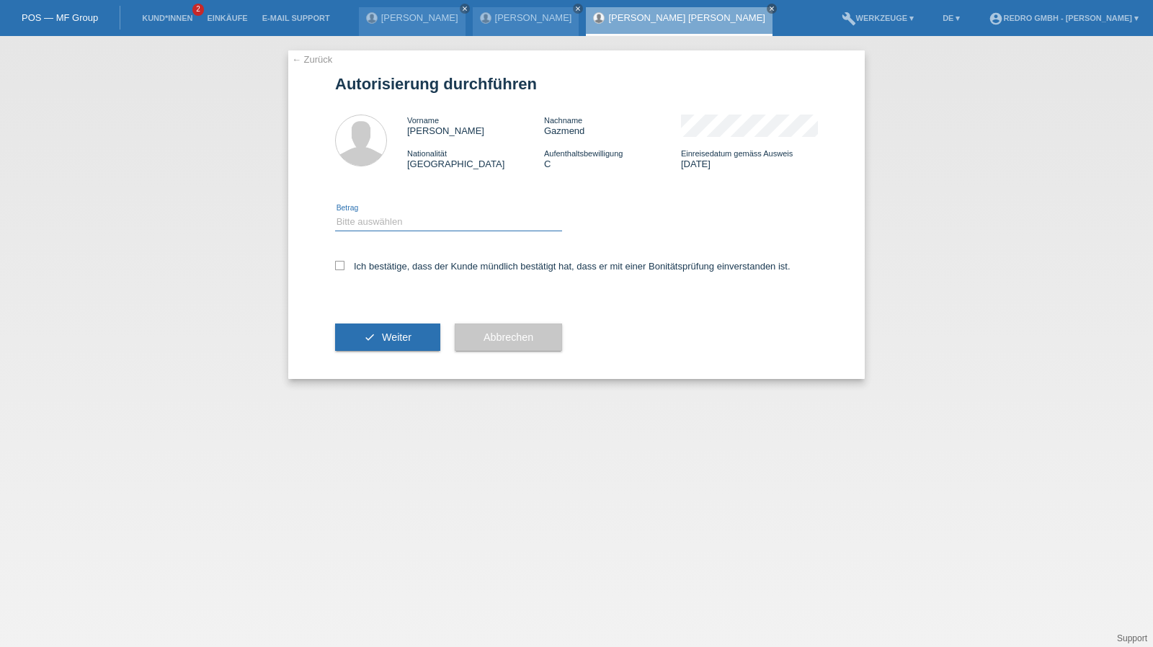
click at [380, 224] on select "Bitte auswählen CHF 1.00 - CHF 499.00 CHF 500.00 - CHF 1'999.00 CHF 2'000.00 - …" at bounding box center [448, 221] width 227 height 17
select select "1"
click at [335, 213] on select "Bitte auswählen CHF 1.00 - CHF 499.00 CHF 500.00 - CHF 1'999.00 CHF 2'000.00 - …" at bounding box center [448, 221] width 227 height 17
click at [379, 267] on label "Ich bestätige, dass der Kunde mündlich bestätigt hat, dass er mit einer Bonität…" at bounding box center [562, 266] width 455 height 11
click at [344, 267] on input "Ich bestätige, dass der Kunde mündlich bestätigt hat, dass er mit einer Bonität…" at bounding box center [339, 265] width 9 height 9
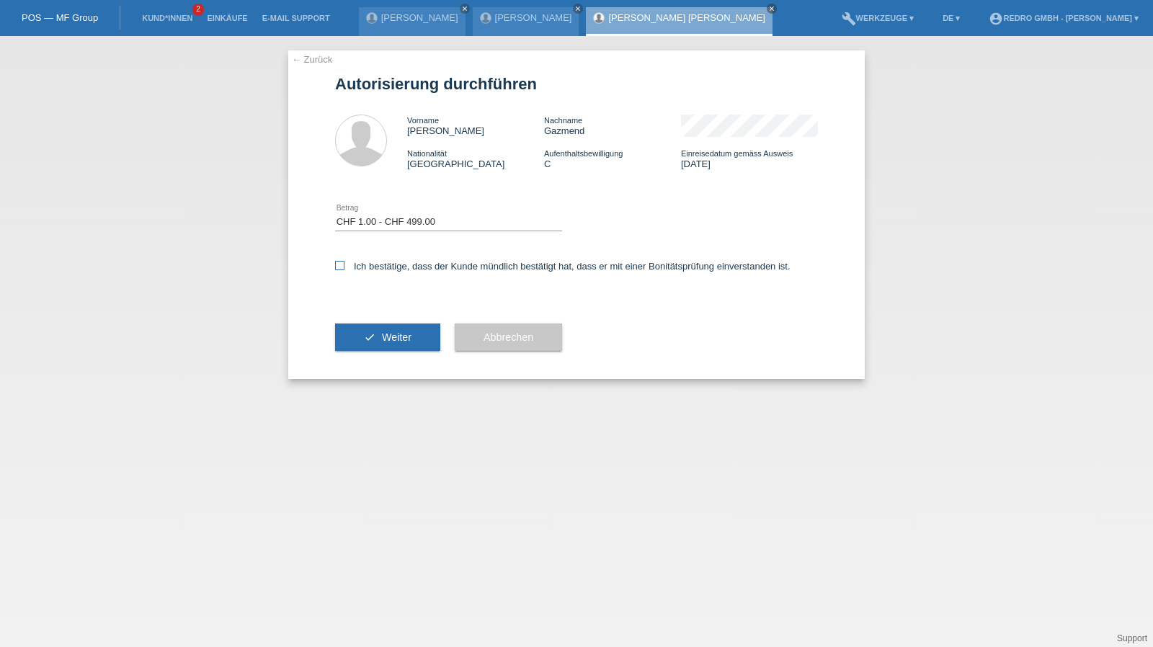
checkbox input "true"
click at [378, 315] on div "check Weiter" at bounding box center [387, 337] width 105 height 84
click at [374, 331] on button "check Weiter" at bounding box center [387, 337] width 105 height 27
